Goal: Navigation & Orientation: Find specific page/section

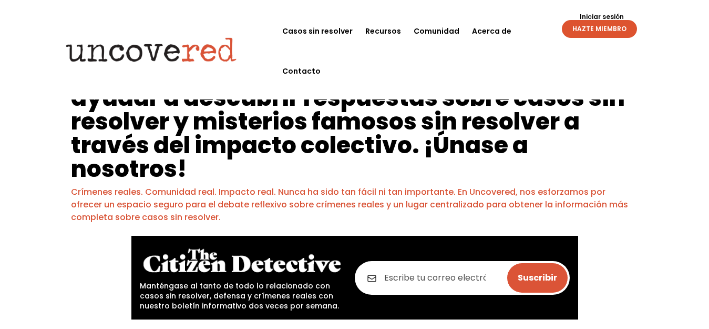
drag, startPoint x: 211, startPoint y: 168, endPoint x: 147, endPoint y: 154, distance: 65.1
click at [124, 138] on h1 "Estamos construyendo una plataforma para ayudar a descubrir respuestas sobre ca…" at bounding box center [354, 124] width 567 height 124
click at [245, 160] on font "Estamos construyendo una plataforma para ayudar a descubrir respuestas sobre ca…" at bounding box center [348, 109] width 554 height 103
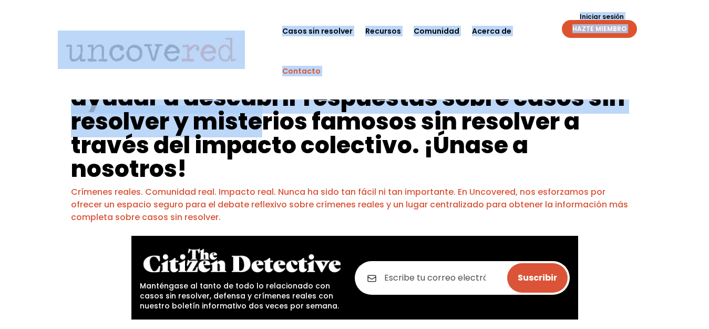
drag, startPoint x: 253, startPoint y: 119, endPoint x: 282, endPoint y: 80, distance: 48.2
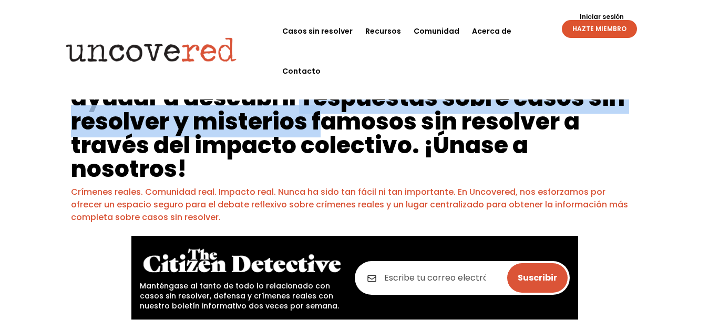
drag, startPoint x: 318, startPoint y: 133, endPoint x: 259, endPoint y: 115, distance: 61.0
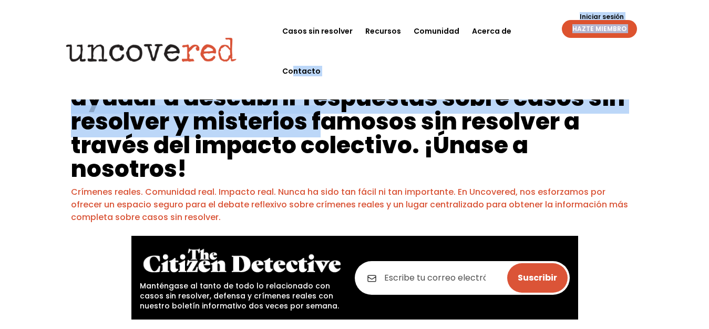
drag, startPoint x: 189, startPoint y: 129, endPoint x: 207, endPoint y: 107, distance: 28.1
click at [190, 129] on font "Estamos construyendo una plataforma para ayudar a descubrir respuestas sobre ca…" at bounding box center [348, 109] width 554 height 103
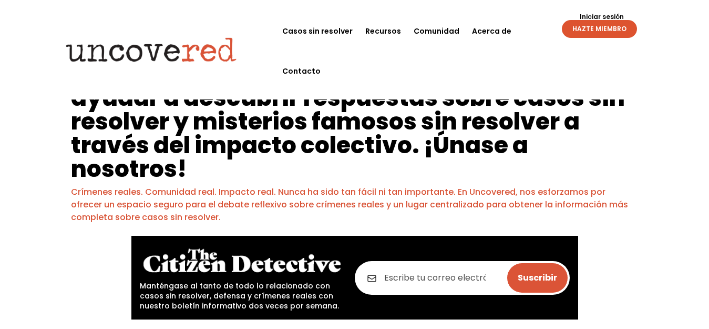
click at [212, 89] on div at bounding box center [152, 49] width 188 height 83
click at [217, 108] on font "Estamos construyendo una plataforma para ayudar a descubrir respuestas sobre ca…" at bounding box center [348, 109] width 554 height 103
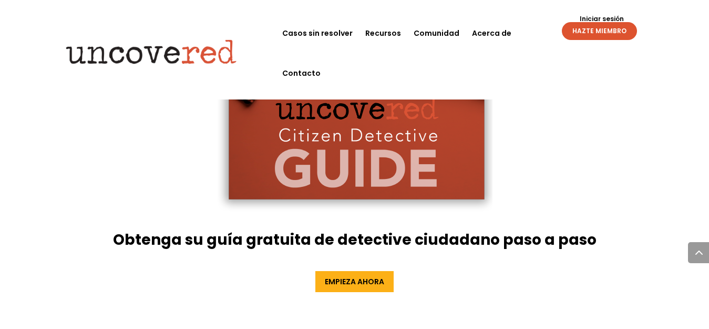
scroll to position [53, 0]
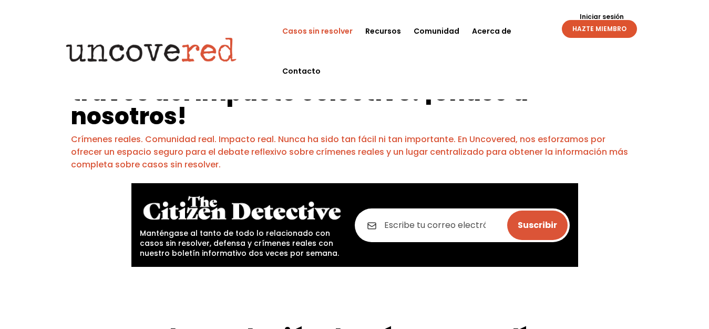
click at [307, 34] on font "Casos sin resolver" at bounding box center [317, 31] width 70 height 11
